Goal: Navigation & Orientation: Go to known website

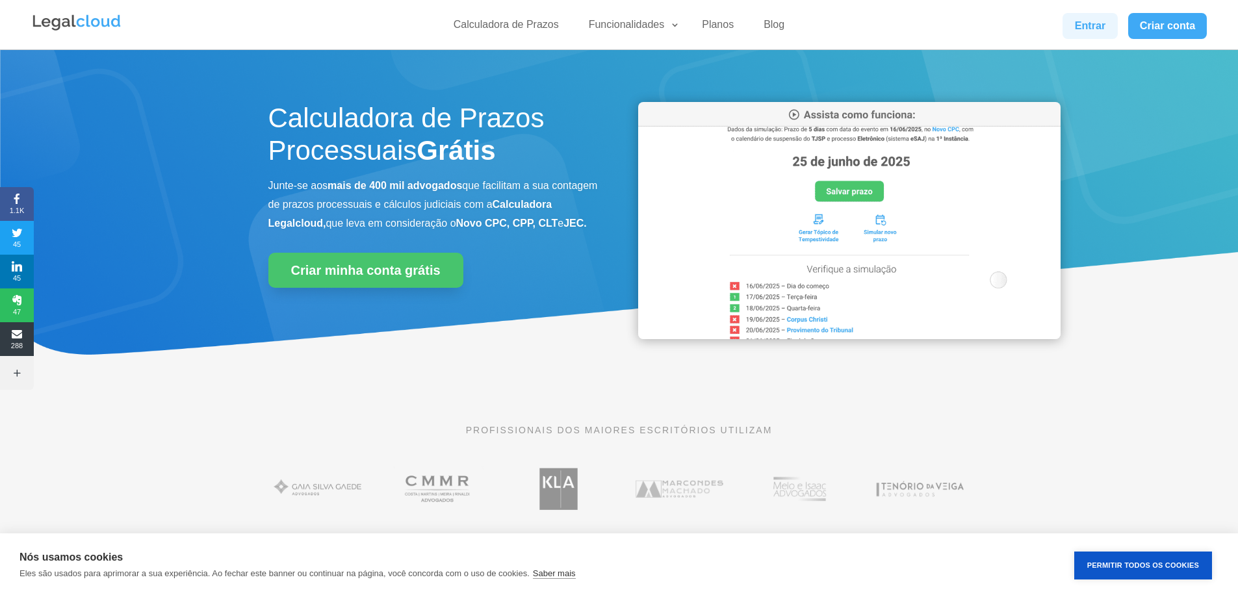
click at [1074, 36] on link "Entrar" at bounding box center [1089, 26] width 55 height 26
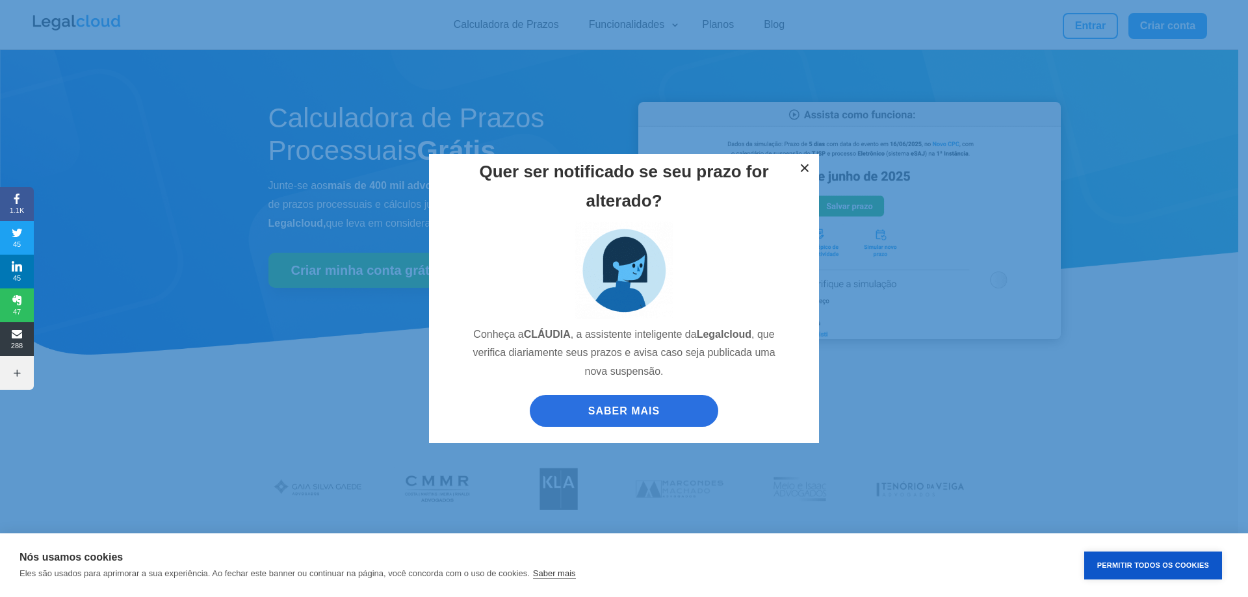
click at [812, 168] on button "×" at bounding box center [804, 168] width 29 height 29
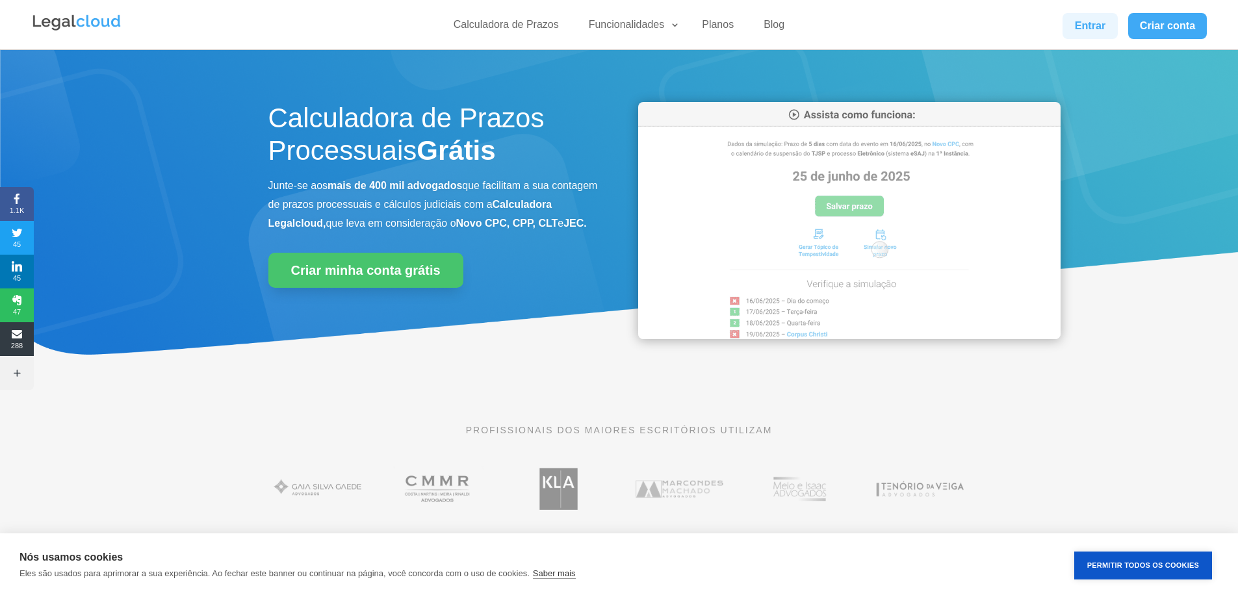
click at [1113, 19] on link "Entrar" at bounding box center [1089, 26] width 55 height 26
